Goal: Task Accomplishment & Management: Manage account settings

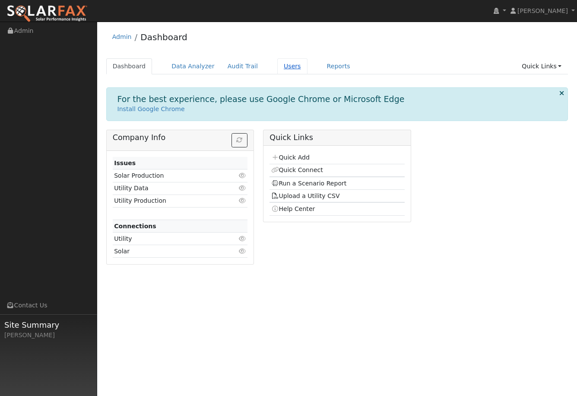
click at [286, 66] on link "Users" at bounding box center [292, 66] width 30 height 16
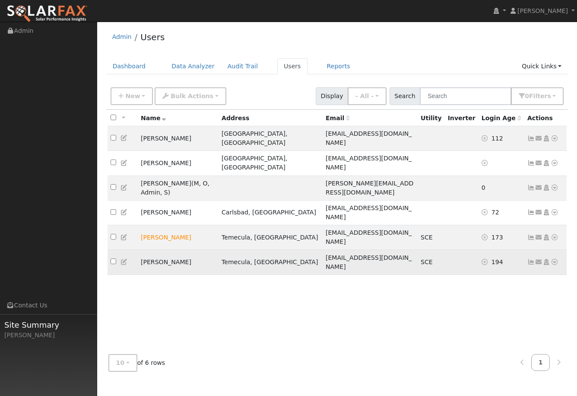
click at [533, 259] on icon at bounding box center [532, 262] width 8 height 6
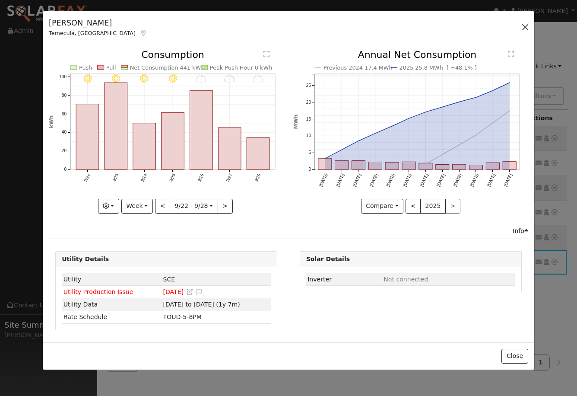
click at [525, 27] on button "button" at bounding box center [525, 27] width 12 height 12
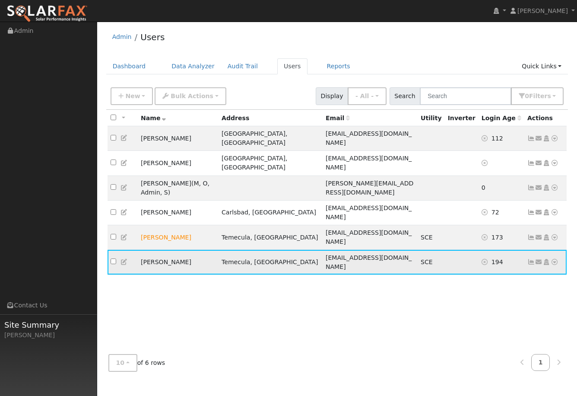
click at [531, 259] on icon at bounding box center [532, 262] width 8 height 6
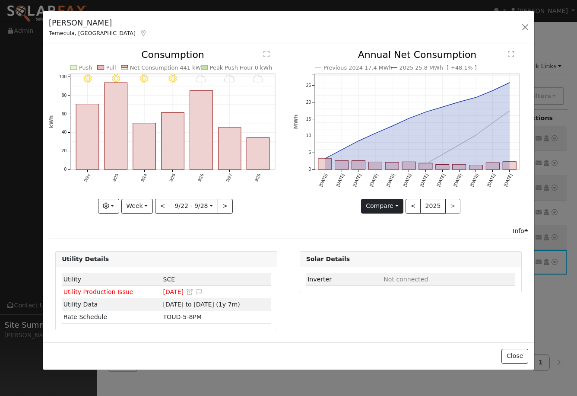
click at [394, 204] on button "Compare" at bounding box center [382, 206] width 43 height 15
click at [403, 236] on link "Current Year" at bounding box center [395, 236] width 67 height 12
click at [413, 207] on button "<" at bounding box center [411, 206] width 15 height 15
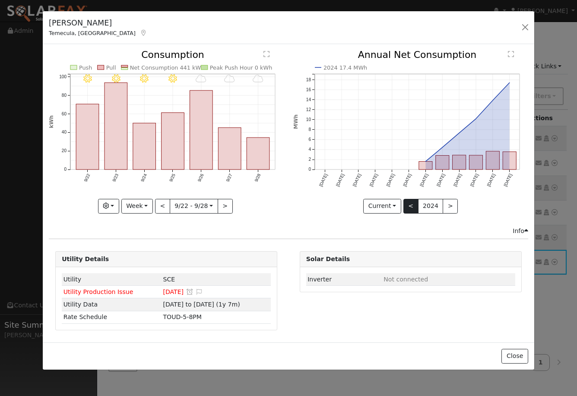
click at [413, 207] on button "<" at bounding box center [411, 206] width 15 height 15
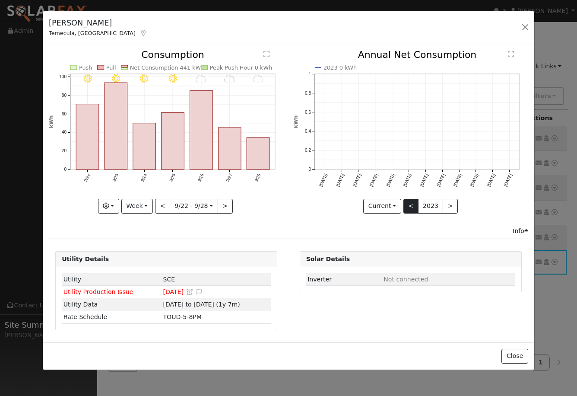
click at [413, 207] on button "<" at bounding box center [411, 206] width 15 height 15
click at [524, 31] on button "button" at bounding box center [525, 27] width 12 height 12
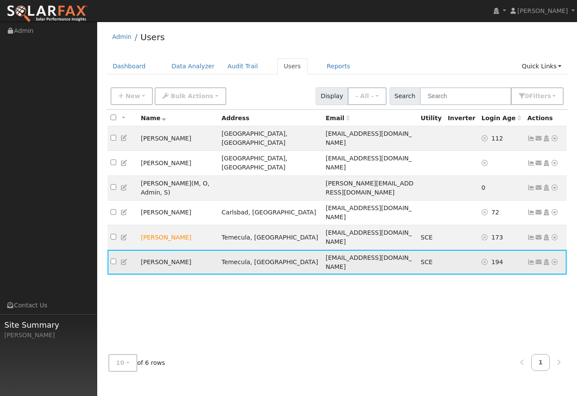
click at [554, 259] on icon at bounding box center [555, 262] width 8 height 6
click at [532, 271] on link "Data Analyzer" at bounding box center [526, 277] width 63 height 12
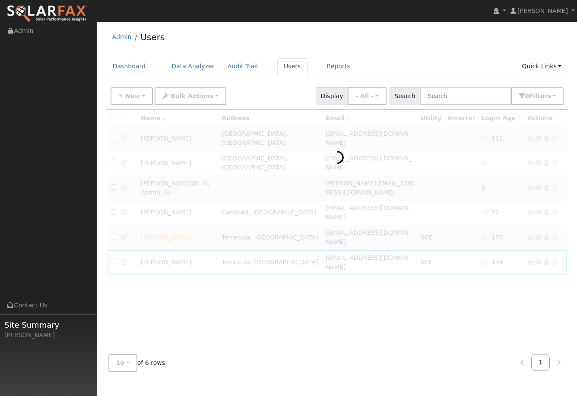
click at [497, 236] on div at bounding box center [337, 229] width 462 height 238
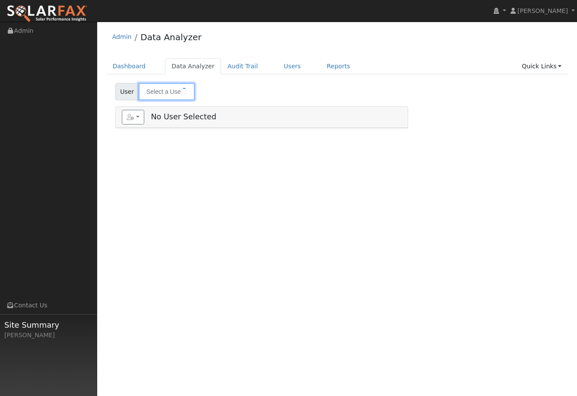
type input "[PERSON_NAME]"
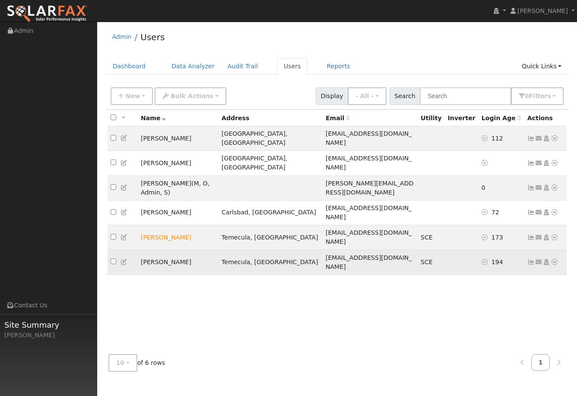
click at [554, 259] on icon at bounding box center [555, 262] width 8 height 6
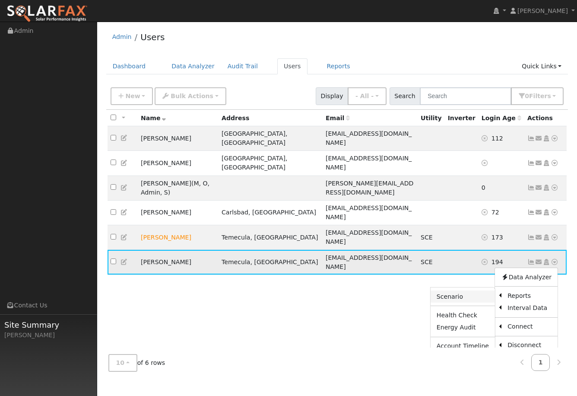
click at [467, 290] on link "Scenario" at bounding box center [463, 296] width 64 height 12
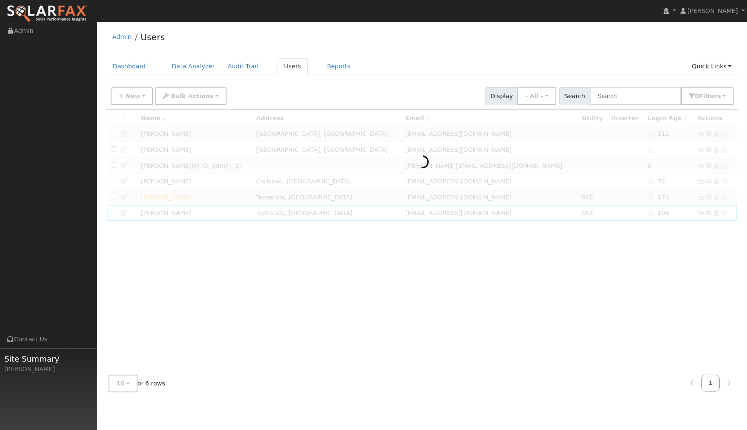
click at [577, 273] on div at bounding box center [422, 239] width 632 height 258
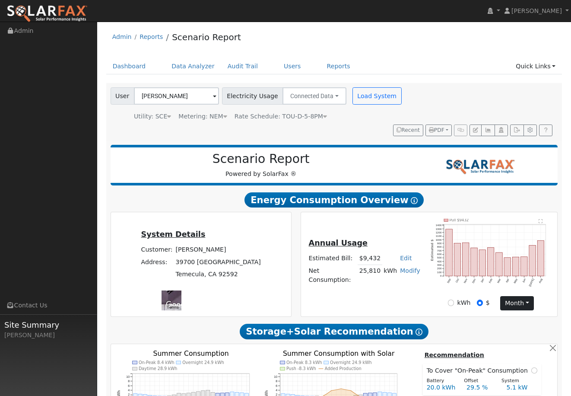
click at [519, 301] on button "month" at bounding box center [517, 303] width 34 height 15
click at [544, 286] on icon "Pull $9432 Sep Oct Nov Dec Jan Feb Mar Apr May Jun [DATE] Aug 0 100 200 300 400…" at bounding box center [491, 257] width 121 height 76
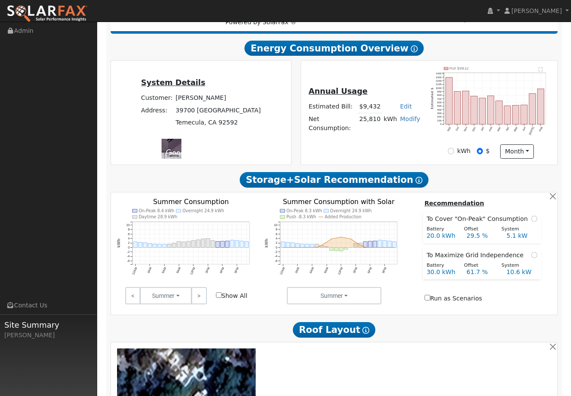
scroll to position [105, 0]
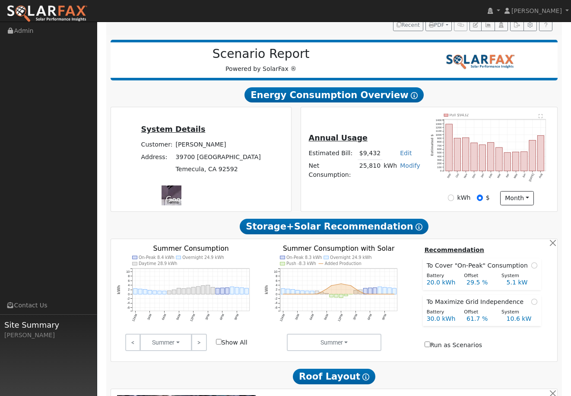
click at [521, 129] on icon "Pull $9432 Sep Oct Nov Dec Jan Feb Mar Apr May Jun [DATE] Aug 0 100 200 300 400…" at bounding box center [491, 152] width 121 height 76
click at [517, 202] on button "month" at bounding box center [517, 198] width 34 height 15
click at [454, 196] on input "kWh" at bounding box center [451, 197] width 6 height 6
radio input "true"
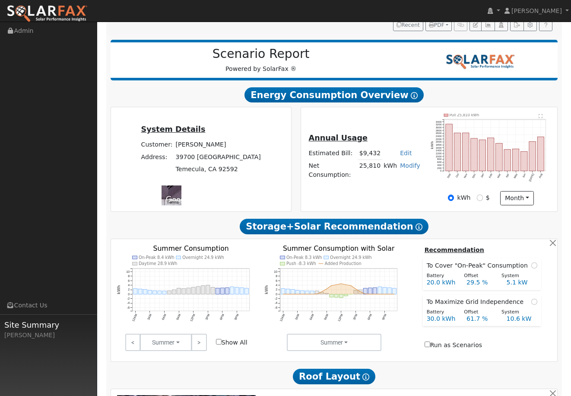
click at [479, 195] on input "$" at bounding box center [480, 197] width 6 height 6
radio input "true"
radio input "false"
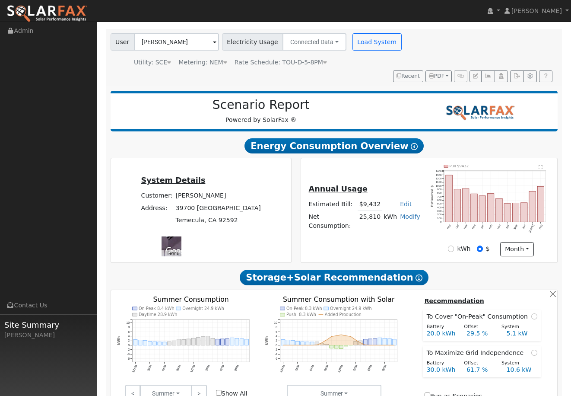
scroll to position [51, 0]
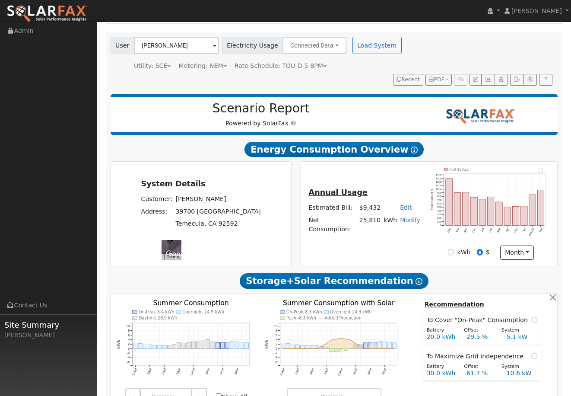
click at [396, 152] on span "Energy Consumption Overview Show Help" at bounding box center [334, 150] width 179 height 16
click at [499, 191] on icon "Pull $9432 Sep Oct Nov Dec Jan Feb Mar Apr May Jun Jul Aug 0 100 200 300 400 50…" at bounding box center [491, 206] width 121 height 76
click at [329, 196] on u "Annual Usage" at bounding box center [338, 192] width 59 height 9
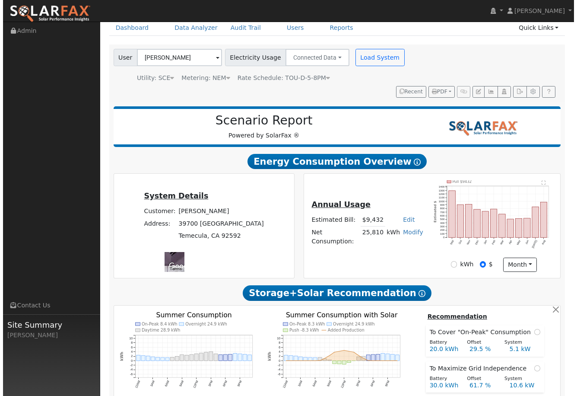
scroll to position [32, 0]
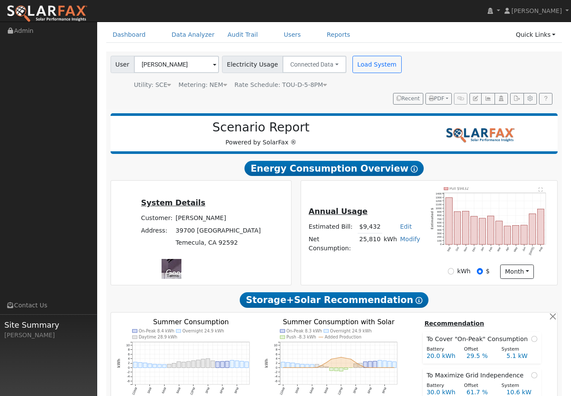
click at [498, 220] on icon "Pull $9432 Sep Oct Nov Dec Jan Feb Mar Apr May Jun Jul Aug 0 100 200 300 400 50…" at bounding box center [491, 225] width 121 height 76
click at [471, 219] on icon "Pull $9432 Sep Oct Nov Dec Jan Feb Mar Apr May Jun Jul Aug 0 100 200 300 400 50…" at bounding box center [491, 225] width 121 height 76
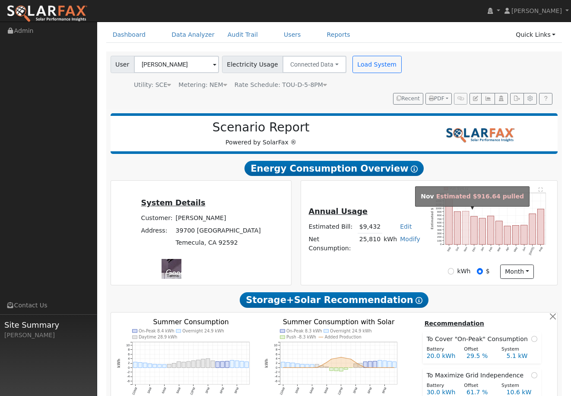
click at [465, 220] on rect "onclick=""" at bounding box center [466, 227] width 6 height 33
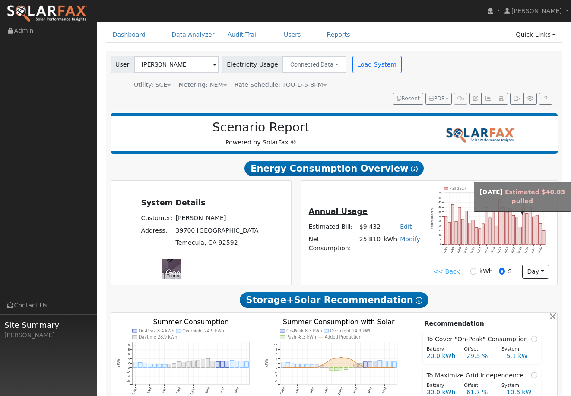
click at [531, 231] on rect "onclick=""" at bounding box center [530, 225] width 3 height 37
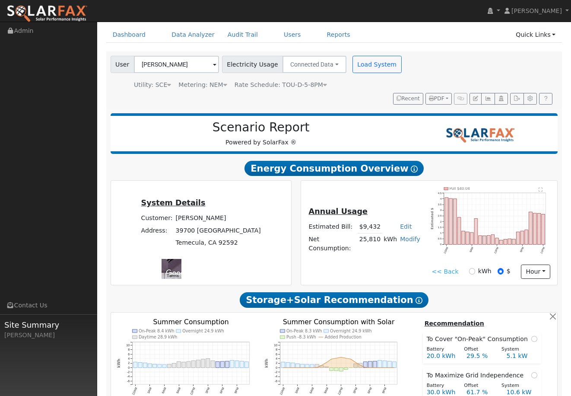
click at [541, 190] on text "" at bounding box center [541, 189] width 4 height 4
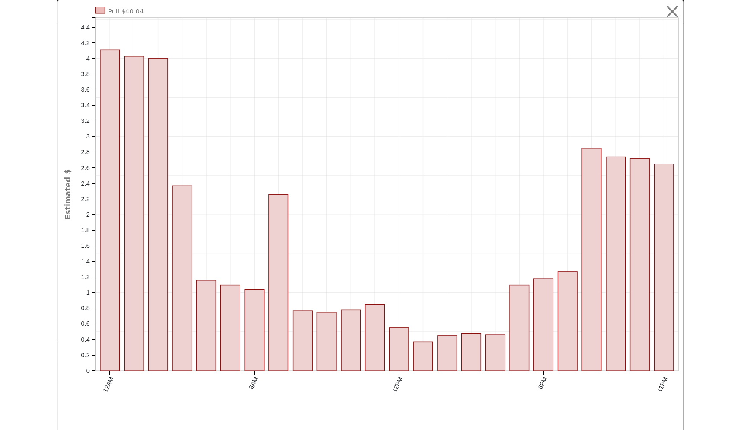
scroll to position [0, 0]
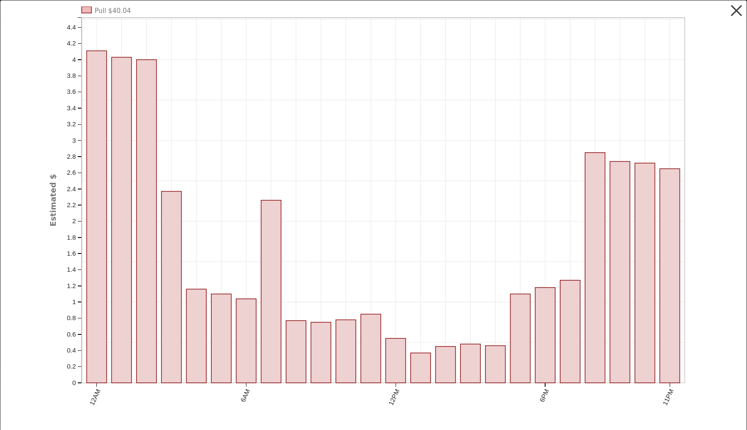
click at [577, 13] on button "button" at bounding box center [736, 11] width 16 height 16
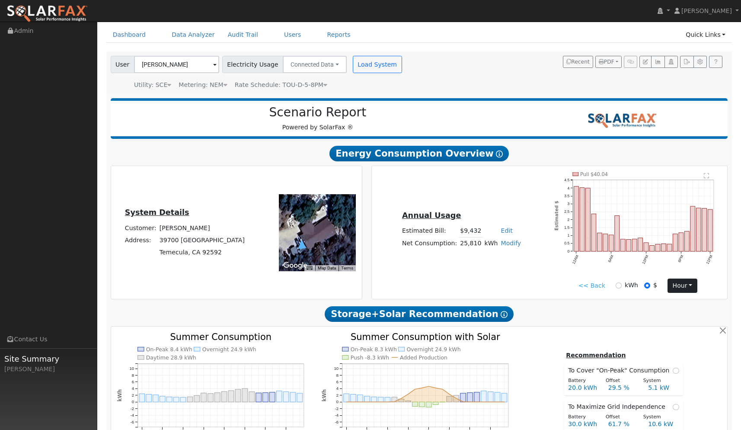
click at [577, 283] on button "hour" at bounding box center [682, 285] width 30 height 15
click at [577, 329] on link "Month" at bounding box center [698, 328] width 60 height 12
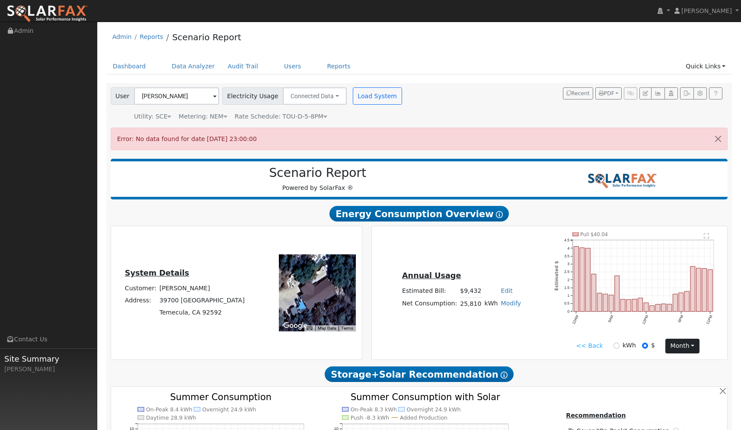
click at [577, 345] on button "month" at bounding box center [682, 345] width 34 height 15
click at [577, 386] on link "Month" at bounding box center [696, 388] width 60 height 12
click at [577, 346] on button "month" at bounding box center [682, 345] width 34 height 15
click at [577, 383] on link "Month" at bounding box center [696, 388] width 60 height 12
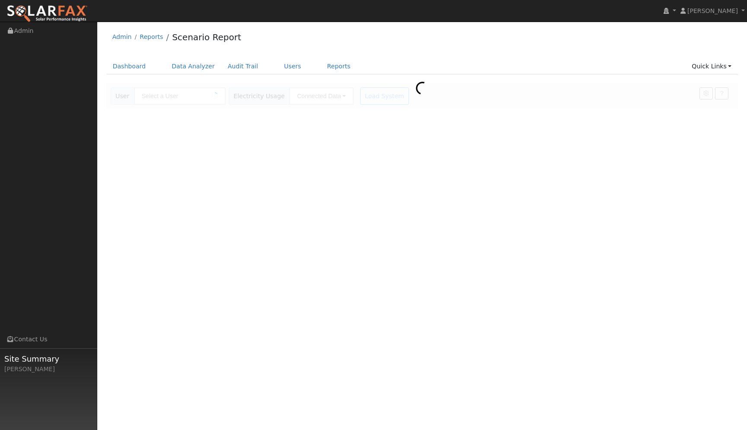
type input "[PERSON_NAME]"
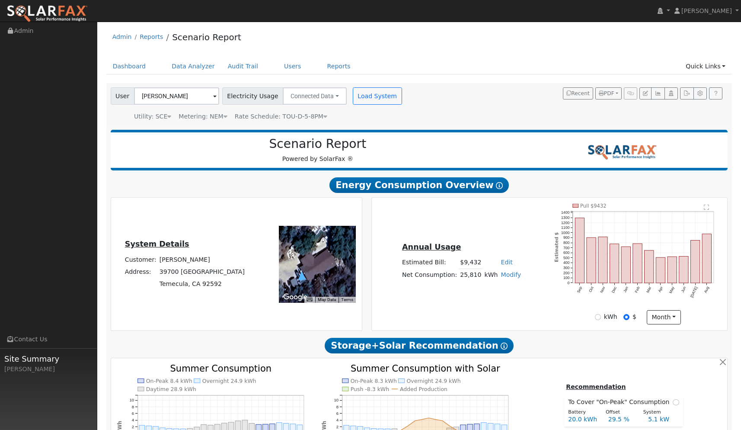
scroll to position [29, 0]
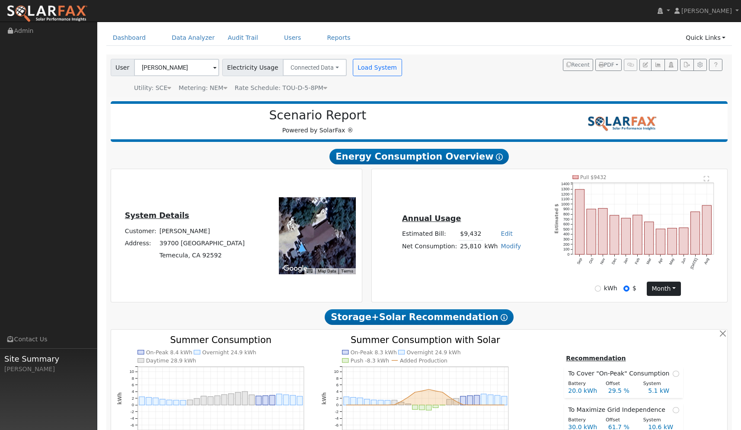
click at [664, 289] on button "month" at bounding box center [664, 288] width 34 height 15
click at [707, 176] on text "" at bounding box center [706, 178] width 5 height 6
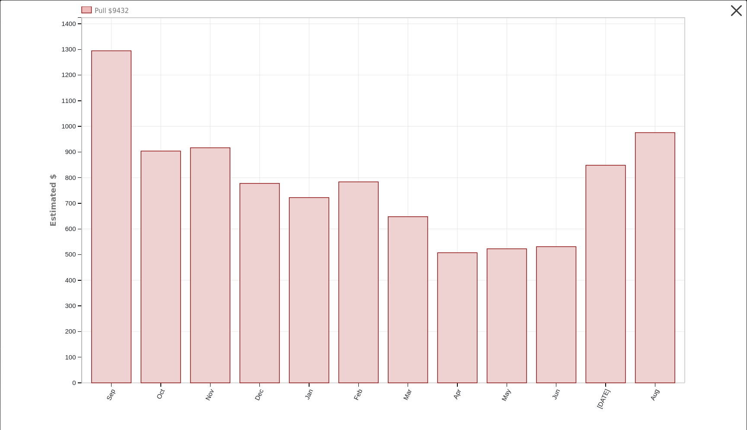
click at [731, 18] on button "button" at bounding box center [736, 11] width 16 height 16
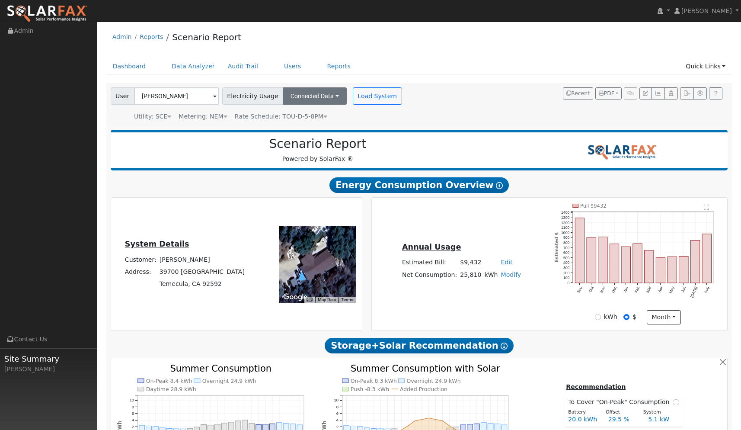
scroll to position [0, 0]
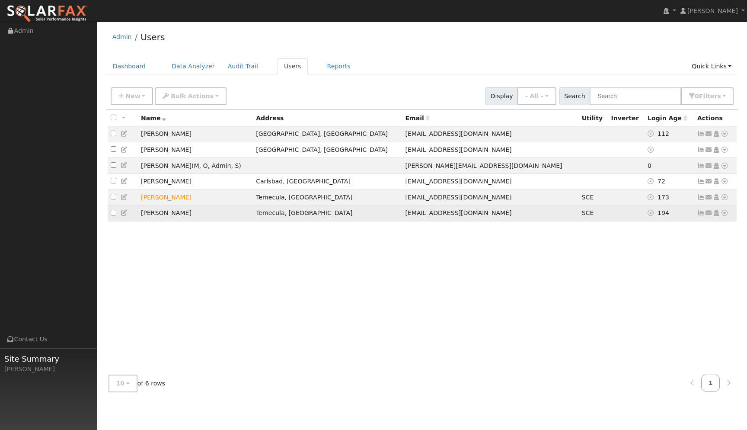
click at [726, 216] on icon at bounding box center [724, 213] width 8 height 6
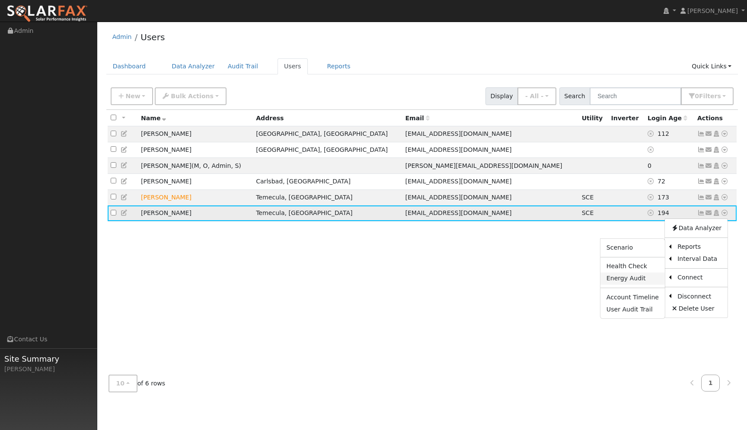
click at [637, 277] on link "Energy Audit" at bounding box center [632, 278] width 64 height 12
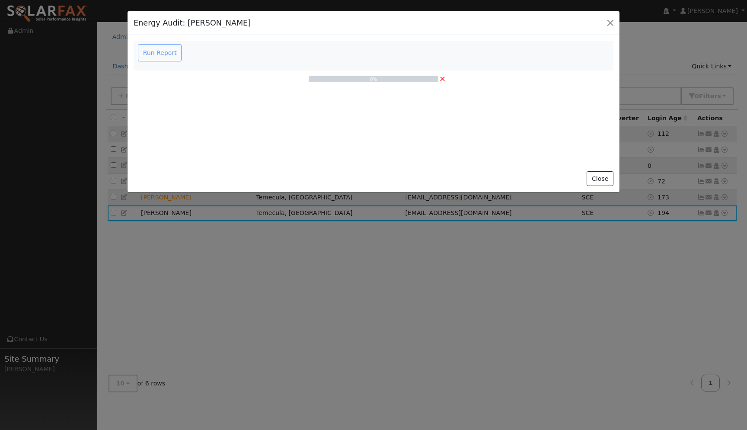
click at [444, 78] on span "×" at bounding box center [442, 78] width 6 height 9
click at [602, 182] on button "Close" at bounding box center [599, 178] width 26 height 15
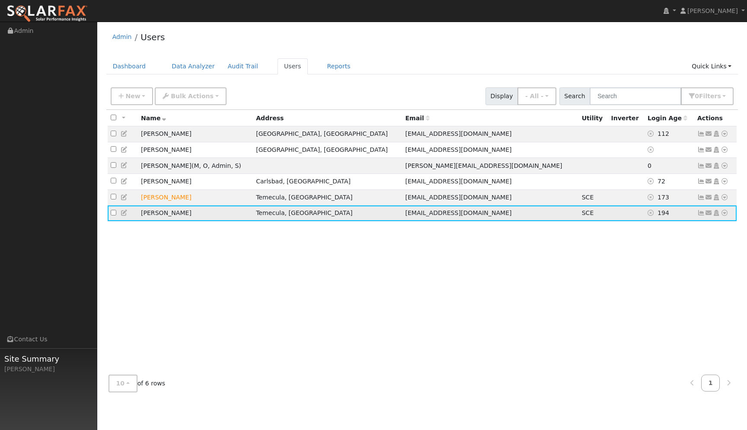
click at [723, 215] on icon at bounding box center [724, 213] width 8 height 6
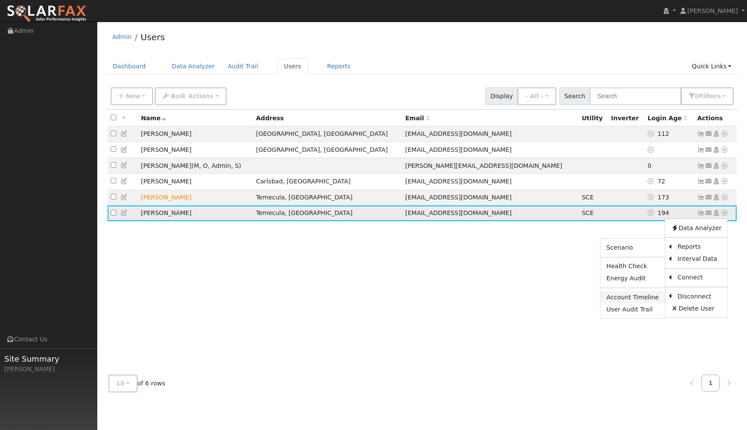
click at [634, 294] on link "Account Timeline" at bounding box center [632, 297] width 64 height 12
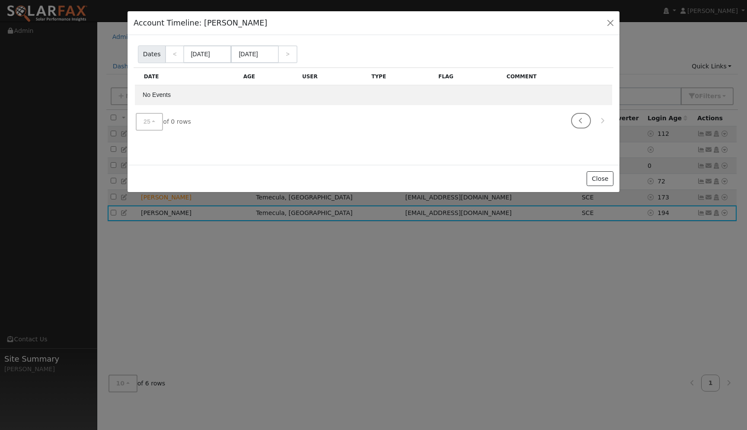
click at [578, 121] on icon at bounding box center [581, 121] width 8 height 6
click at [169, 53] on link "<" at bounding box center [174, 54] width 19 height 18
type input "06/01/2025"
type input "07/31/2025"
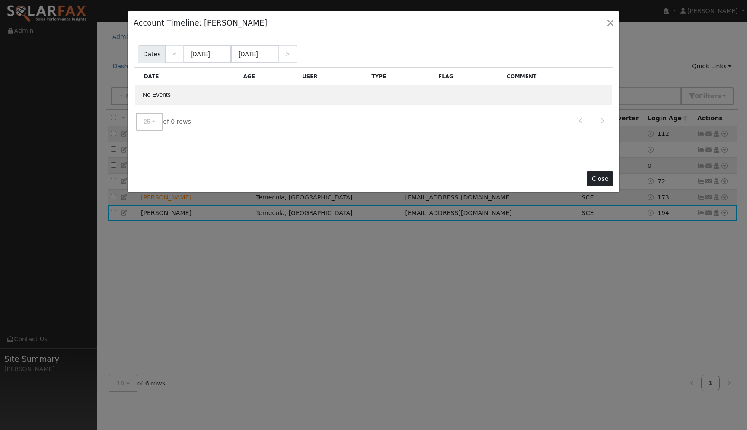
click at [604, 182] on button "Close" at bounding box center [599, 178] width 26 height 15
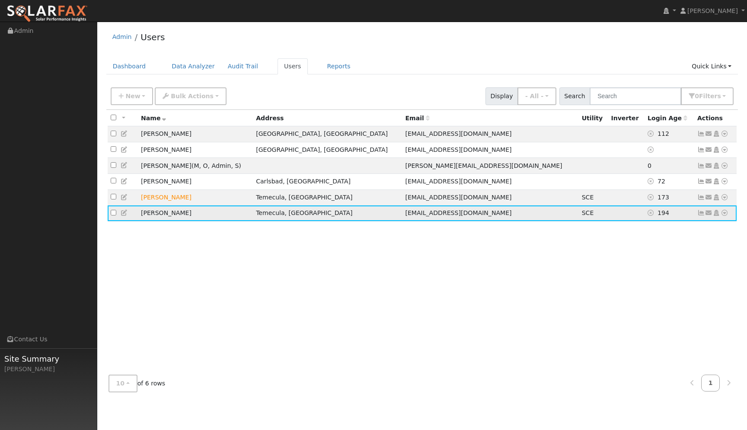
click at [717, 216] on icon at bounding box center [716, 213] width 8 height 6
